Goal: Navigation & Orientation: Find specific page/section

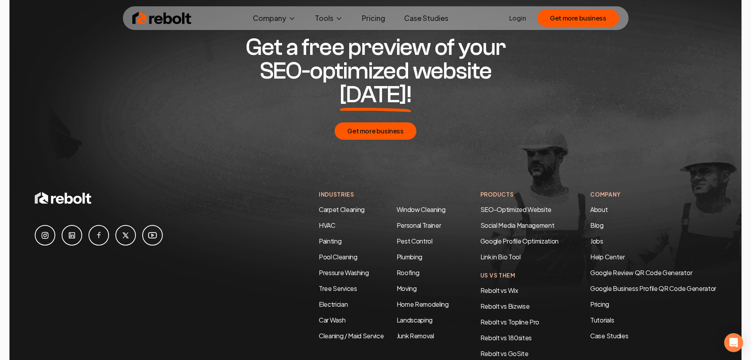
scroll to position [4200, 0]
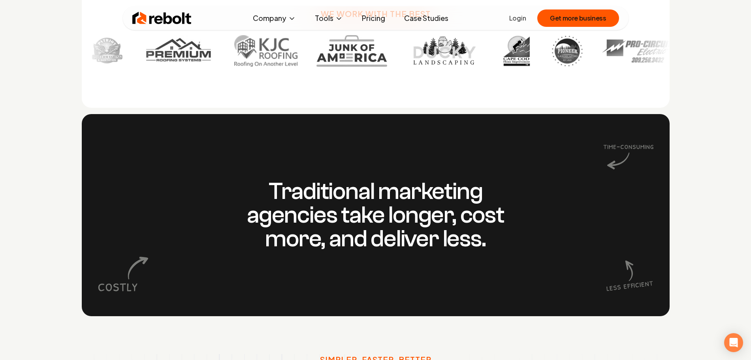
scroll to position [544, 0]
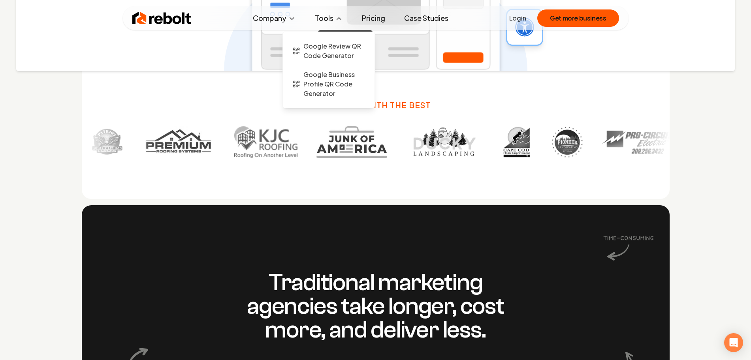
click at [325, 13] on button "Tools" at bounding box center [329, 18] width 41 height 16
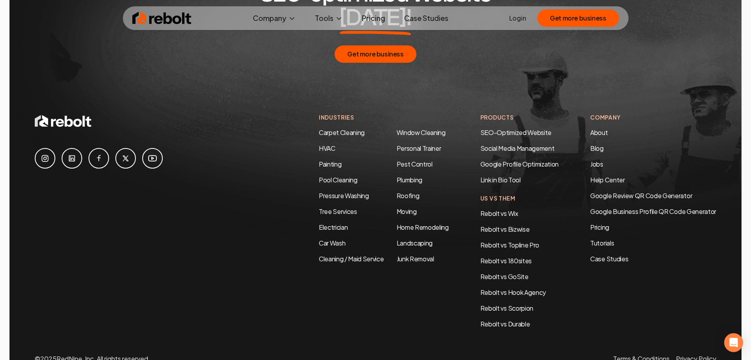
scroll to position [4200, 0]
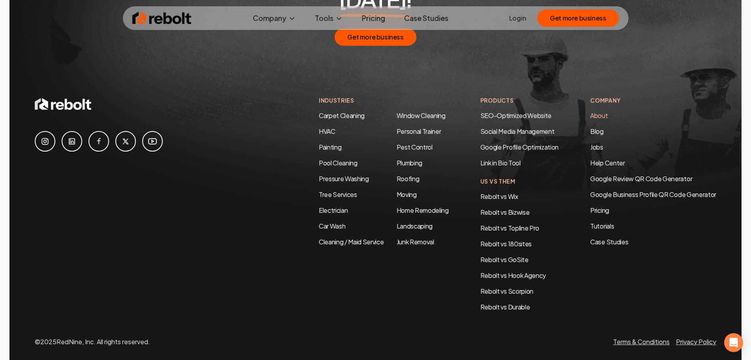
click at [601, 111] on link "About" at bounding box center [599, 115] width 17 height 8
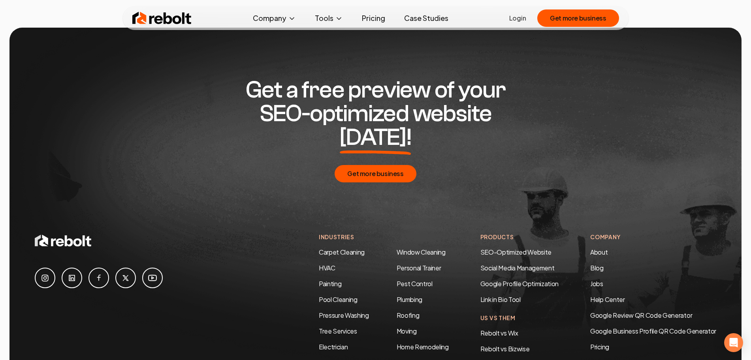
scroll to position [2415, 0]
